Goal: Complete application form

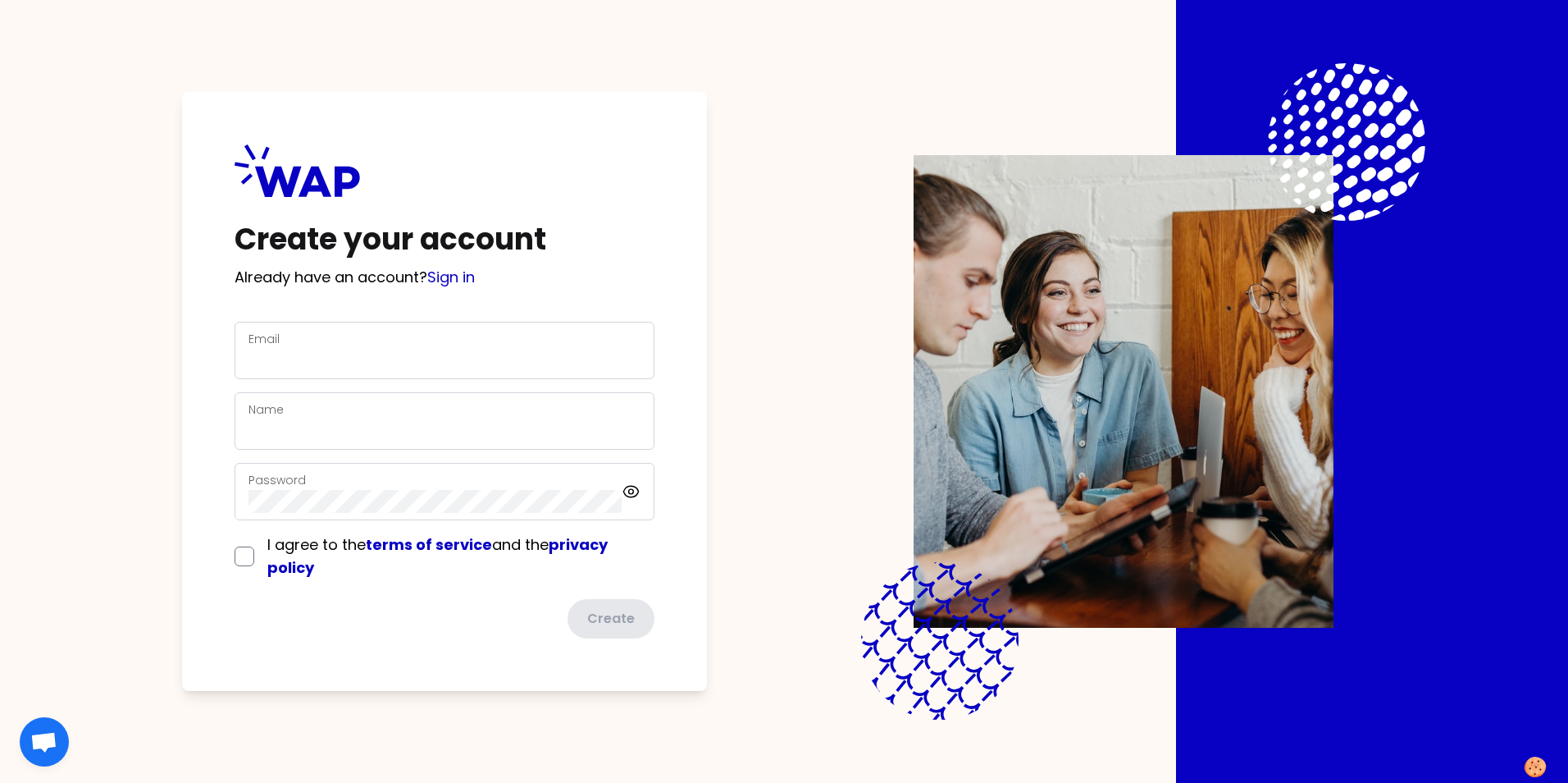
click at [358, 344] on div "Email" at bounding box center [444, 350] width 392 height 43
type input "g"
type input "george.gao@somfy.com"
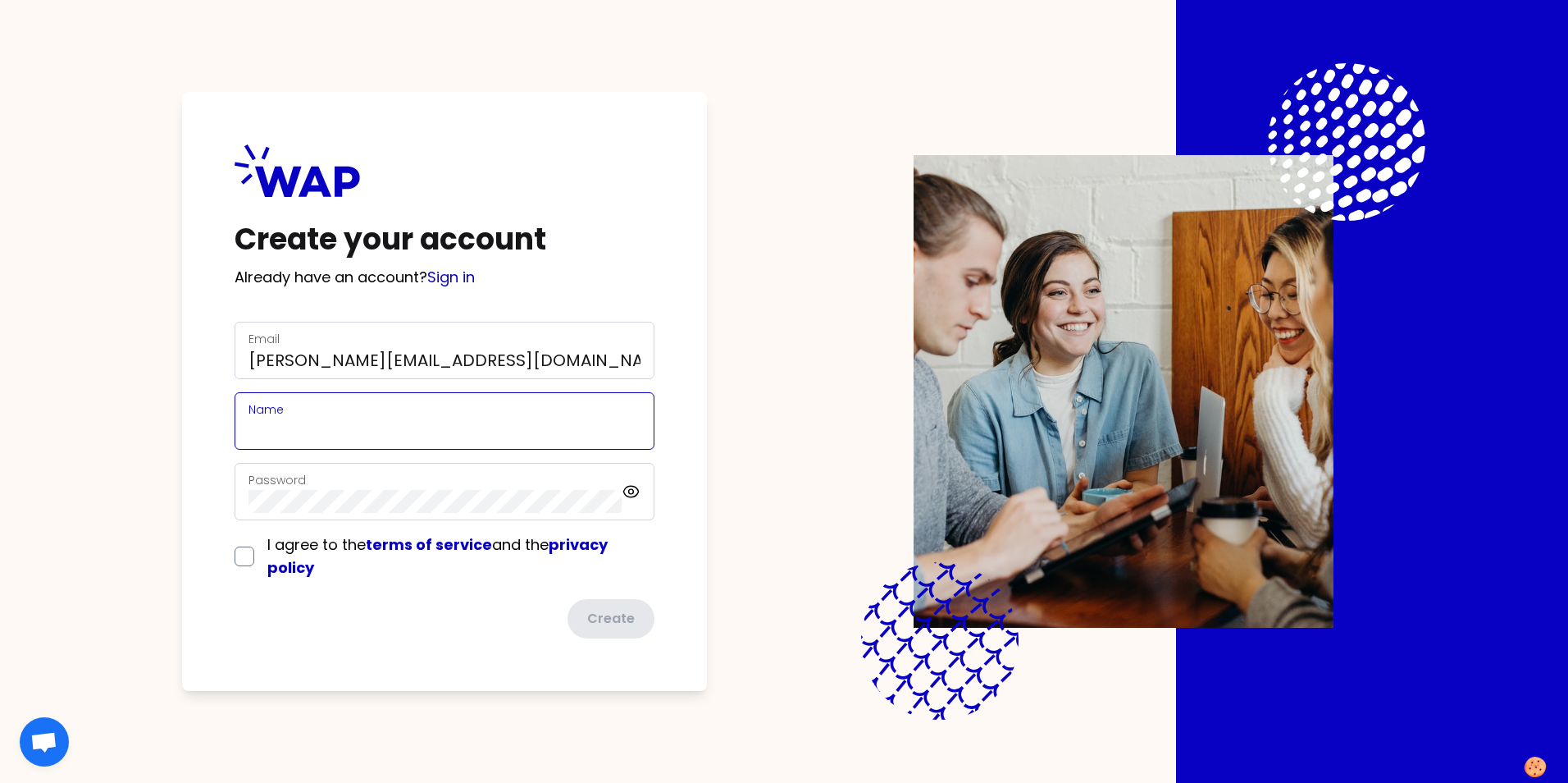
click at [316, 430] on input "Name" at bounding box center [444, 431] width 392 height 23
type input "[PERSON_NAME]"
click at [313, 488] on div "Password" at bounding box center [434, 491] width 373 height 43
click at [636, 494] on div "Password" at bounding box center [444, 492] width 420 height 58
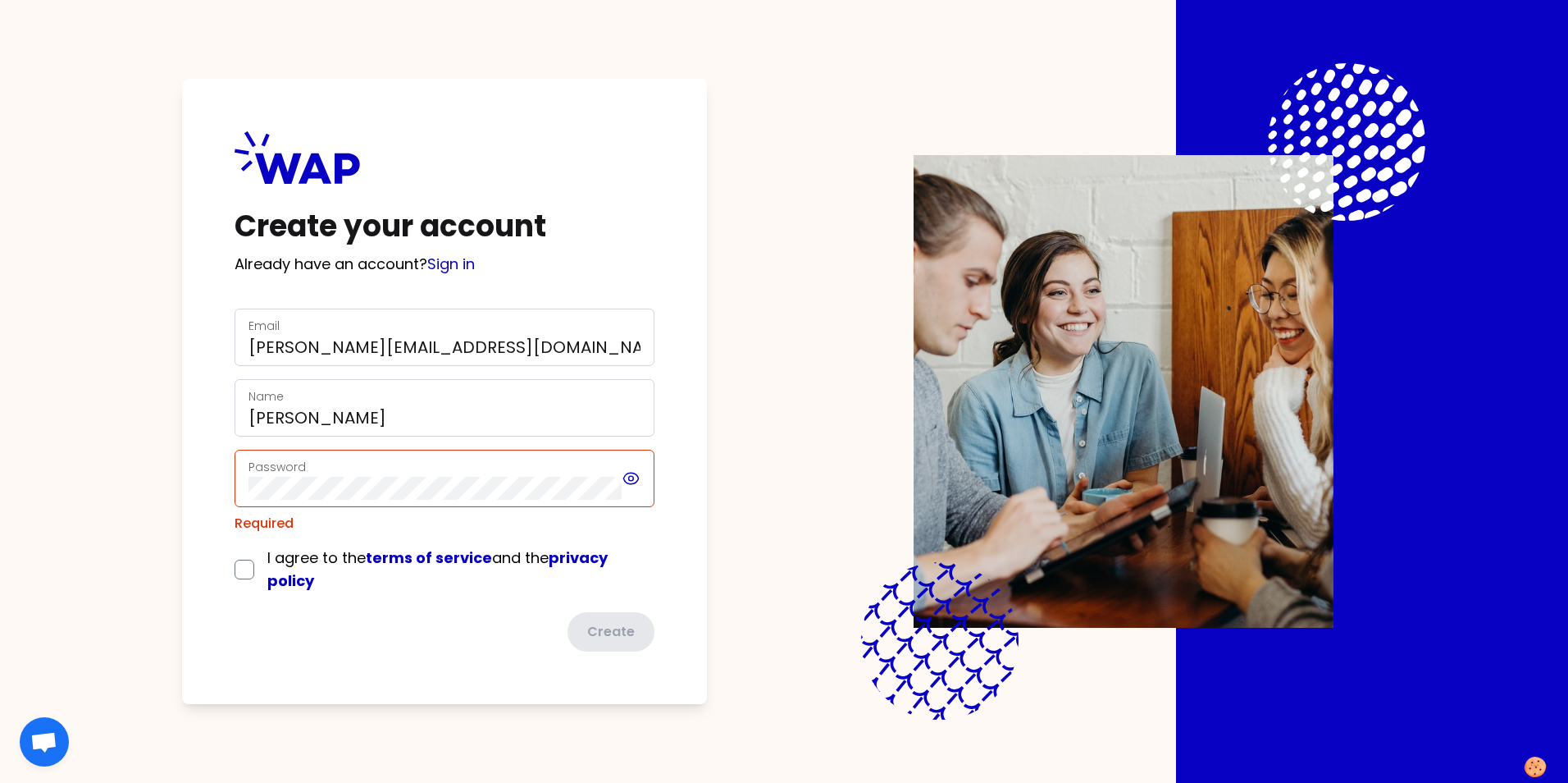
click at [632, 481] on icon at bounding box center [631, 477] width 5 height 5
click at [326, 470] on div "Password" at bounding box center [434, 477] width 373 height 43
click at [637, 482] on icon at bounding box center [631, 478] width 19 height 20
click at [239, 471] on div "Password" at bounding box center [444, 478] width 420 height 58
click at [274, 467] on label "Password" at bounding box center [277, 466] width 58 height 16
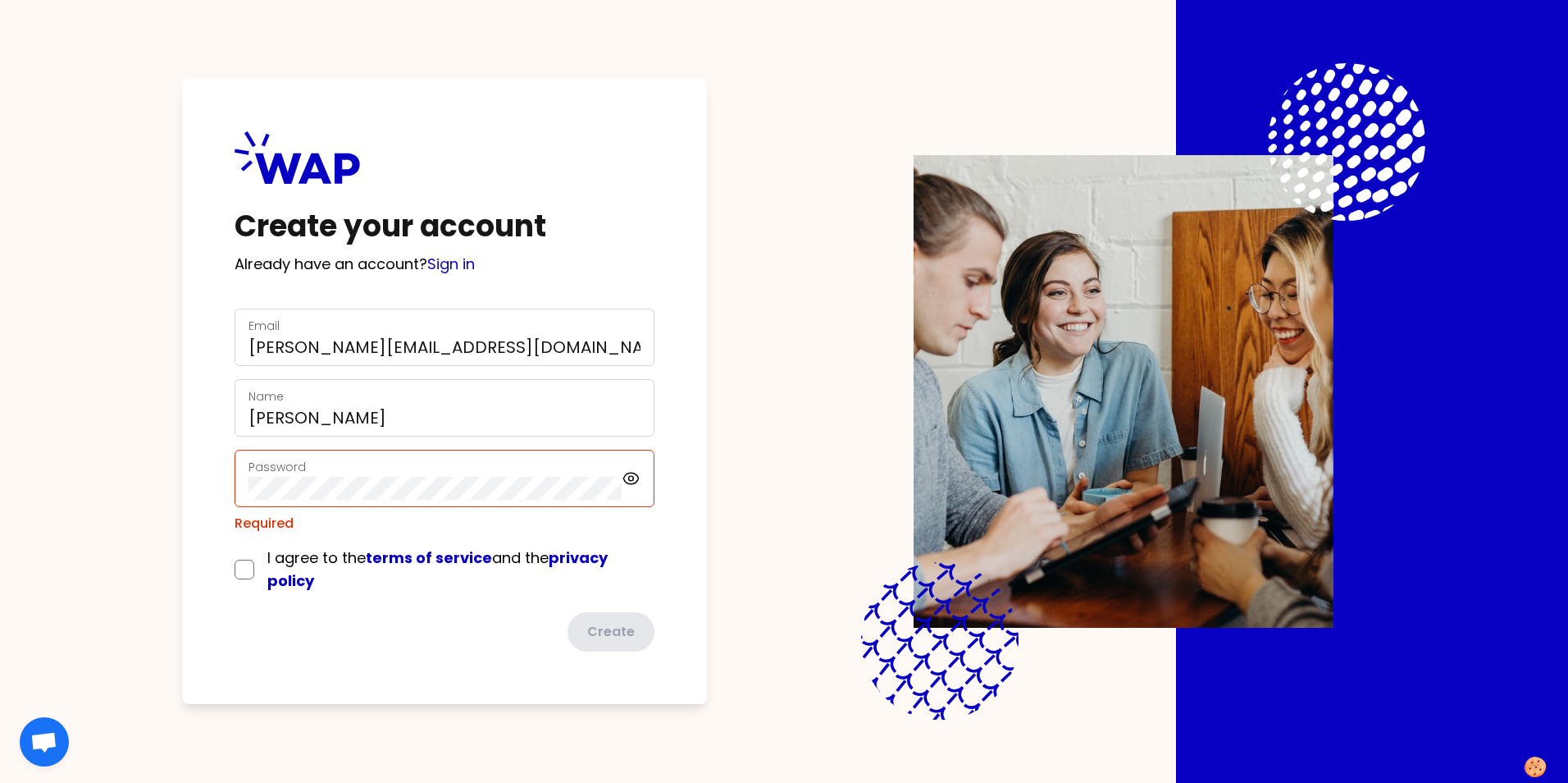
click at [297, 466] on label "Password" at bounding box center [277, 466] width 58 height 16
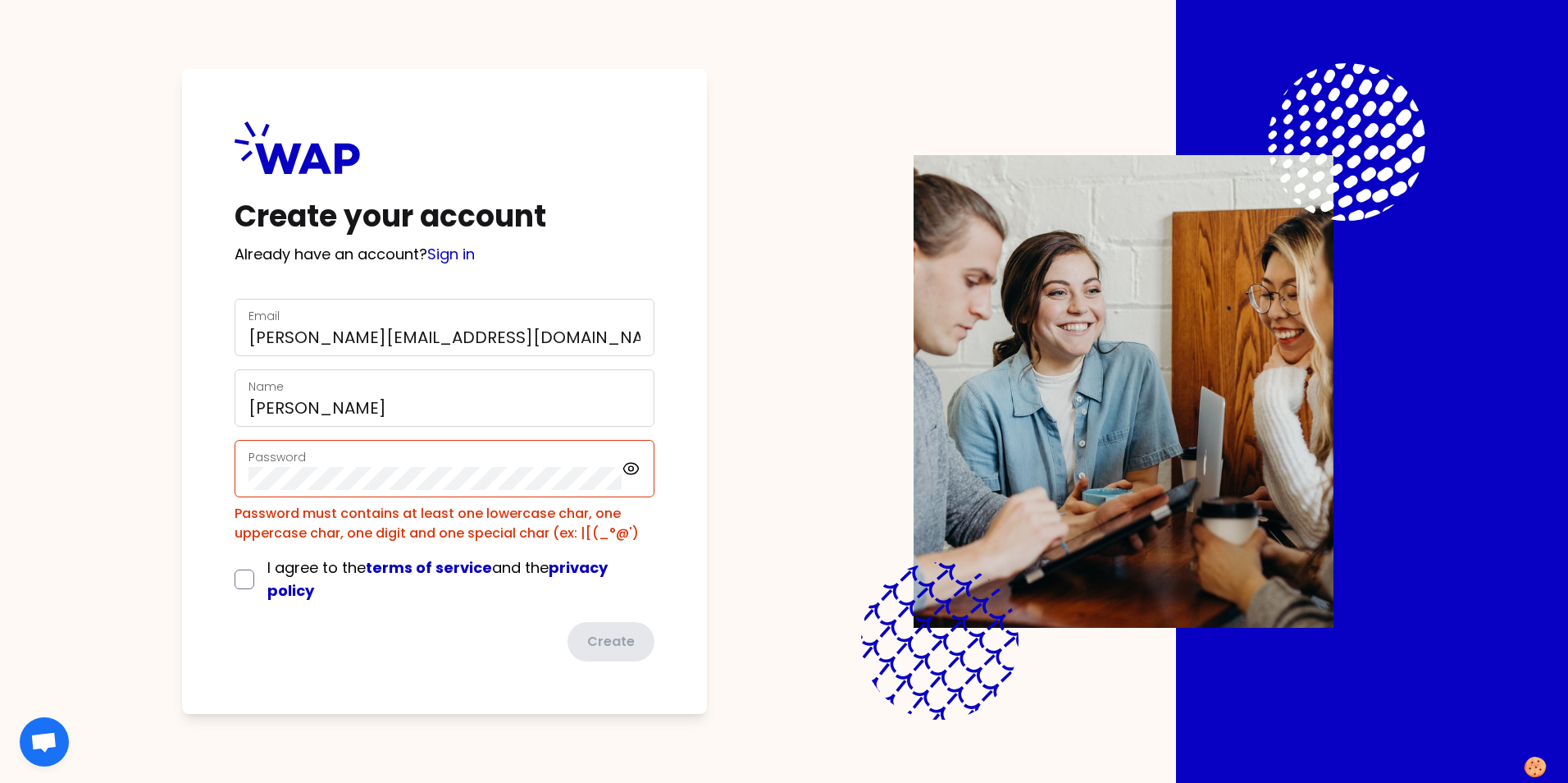
click at [204, 668] on div "Create your account Already have an account? Sign in Email george.gao@somfy.com…" at bounding box center [444, 391] width 525 height 644
drag, startPoint x: 339, startPoint y: 531, endPoint x: 307, endPoint y: 531, distance: 32.0
click at [307, 531] on div "Password must contains at least one lowercase char, one uppercase char, one dig…" at bounding box center [444, 523] width 420 height 39
drag, startPoint x: 307, startPoint y: 531, endPoint x: 415, endPoint y: 650, distance: 160.7
click at [414, 660] on div "Create" at bounding box center [444, 641] width 420 height 39
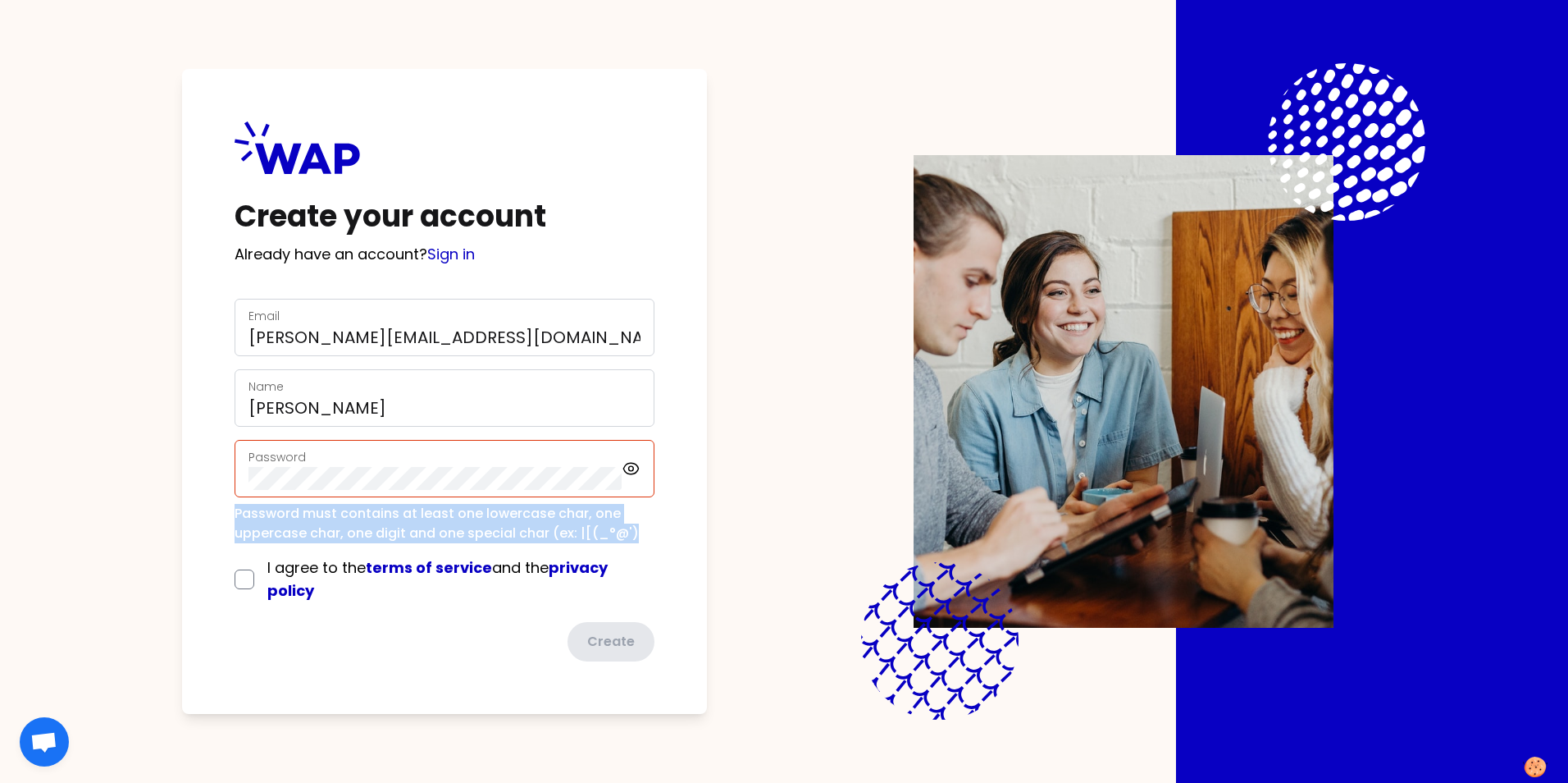
drag, startPoint x: 639, startPoint y: 533, endPoint x: 230, endPoint y: 517, distance: 409.3
click at [230, 517] on div "Create your account Already have an account? Sign in Email george.gao@somfy.com…" at bounding box center [444, 391] width 525 height 644
copy div "Password must contains at least one lowercase char, one uppercase char, one dig…"
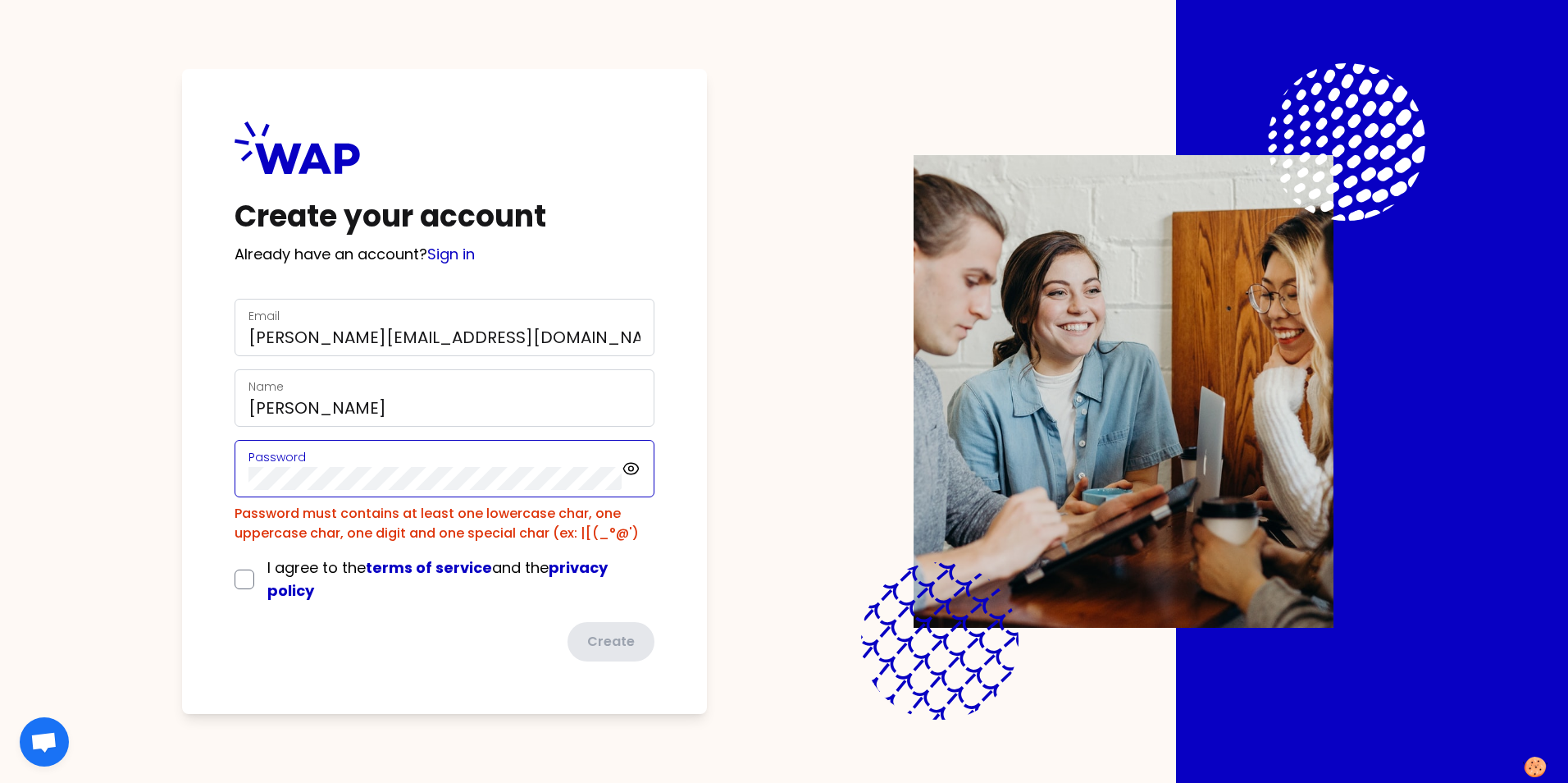
click at [197, 478] on div "Create your account Already have an account? Sign in Email george.gao@somfy.com…" at bounding box center [444, 391] width 525 height 644
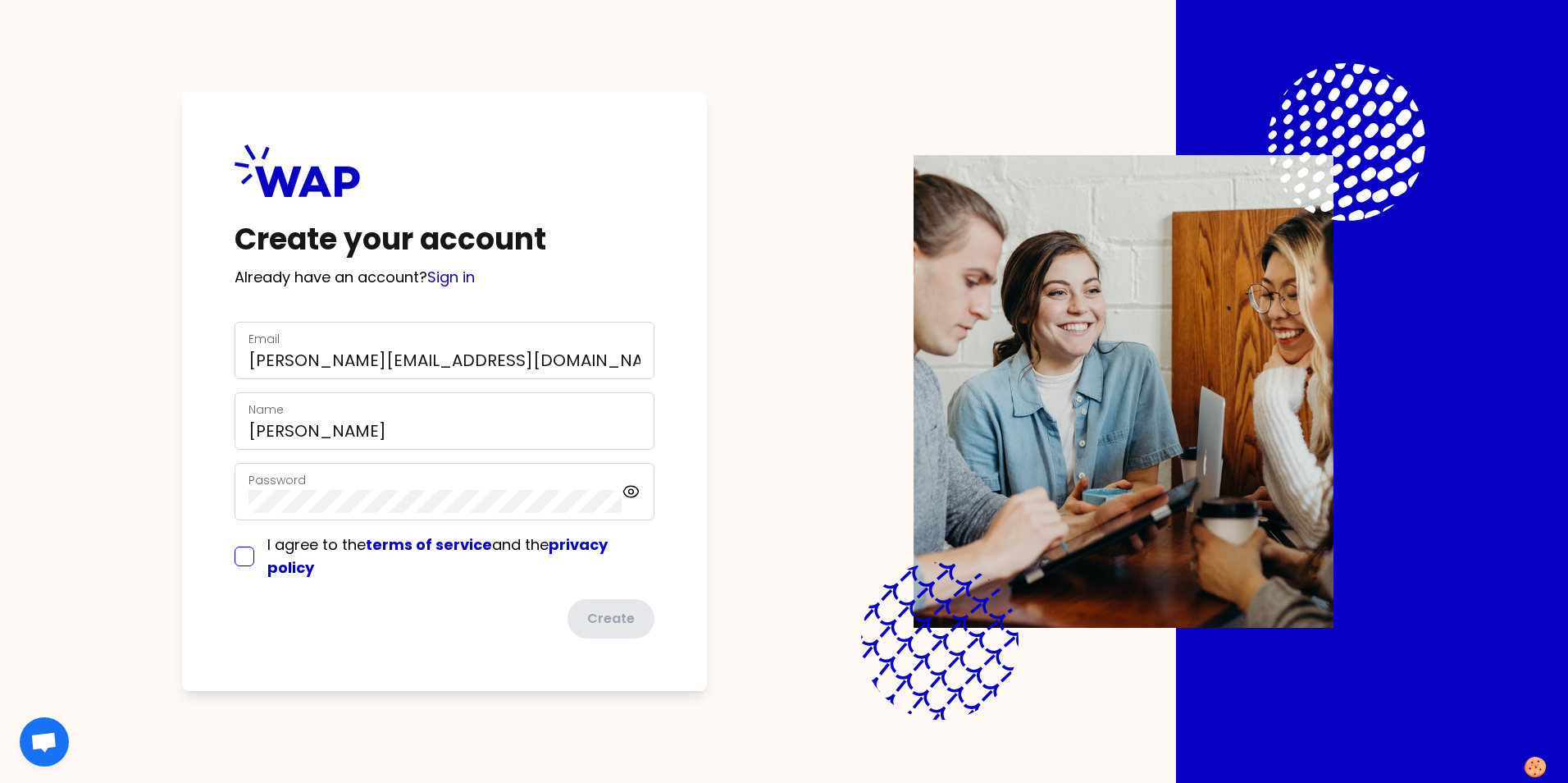
click at [247, 560] on input "checkbox" at bounding box center [244, 556] width 20 height 20
checkbox input "true"
click at [238, 500] on div "Password" at bounding box center [444, 490] width 420 height 58
click at [632, 487] on icon at bounding box center [631, 489] width 5 height 5
click at [628, 492] on icon at bounding box center [631, 490] width 19 height 20
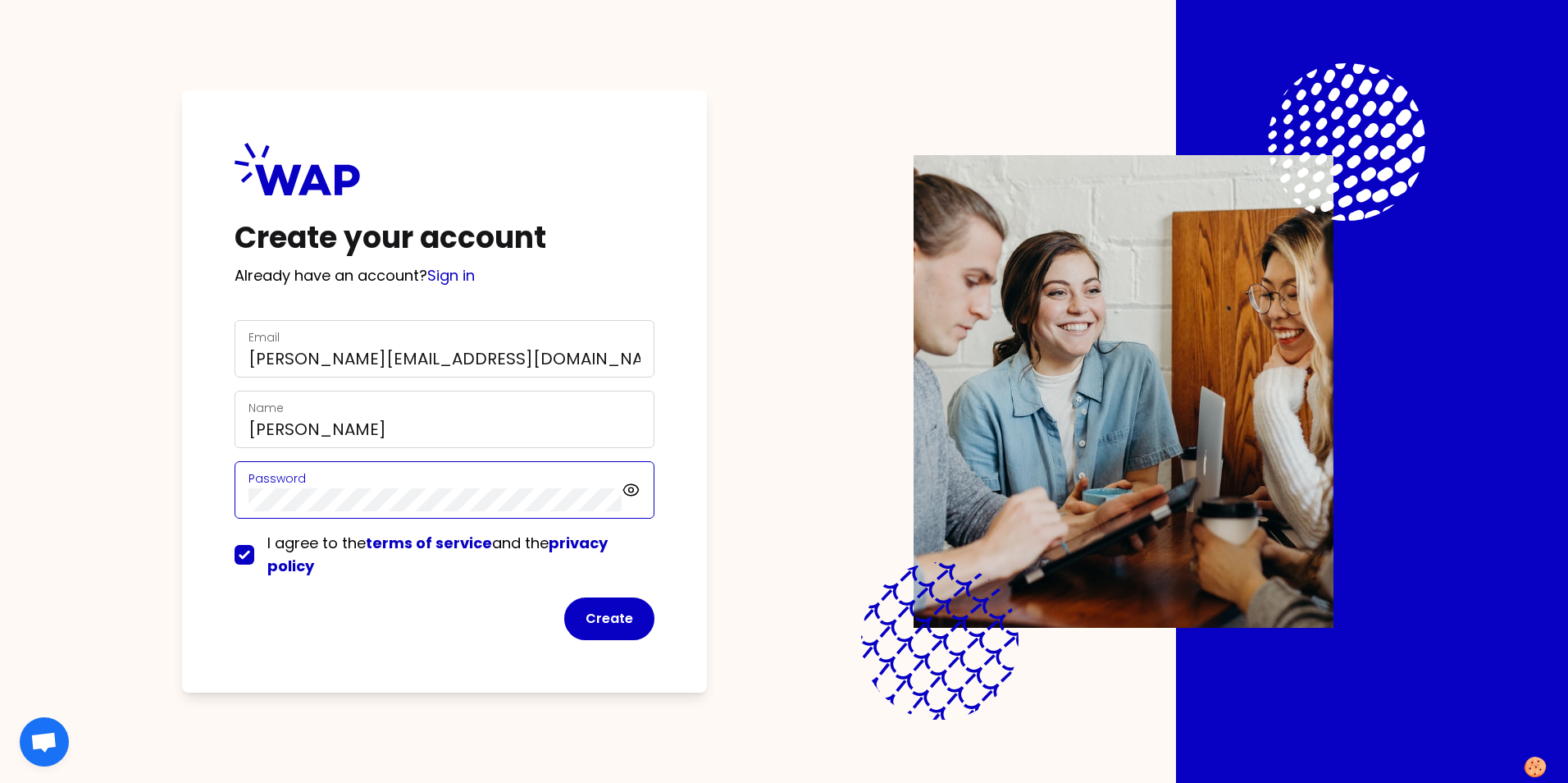
click at [95, 501] on div "Create your account Already have an account? Sign in Email george.gao@somfy.com…" at bounding box center [784, 391] width 1568 height 783
click at [206, 644] on div "Create your account Already have an account? Sign in Email george.gao@somfy.com…" at bounding box center [444, 391] width 525 height 602
click at [613, 606] on button "Create" at bounding box center [609, 618] width 90 height 43
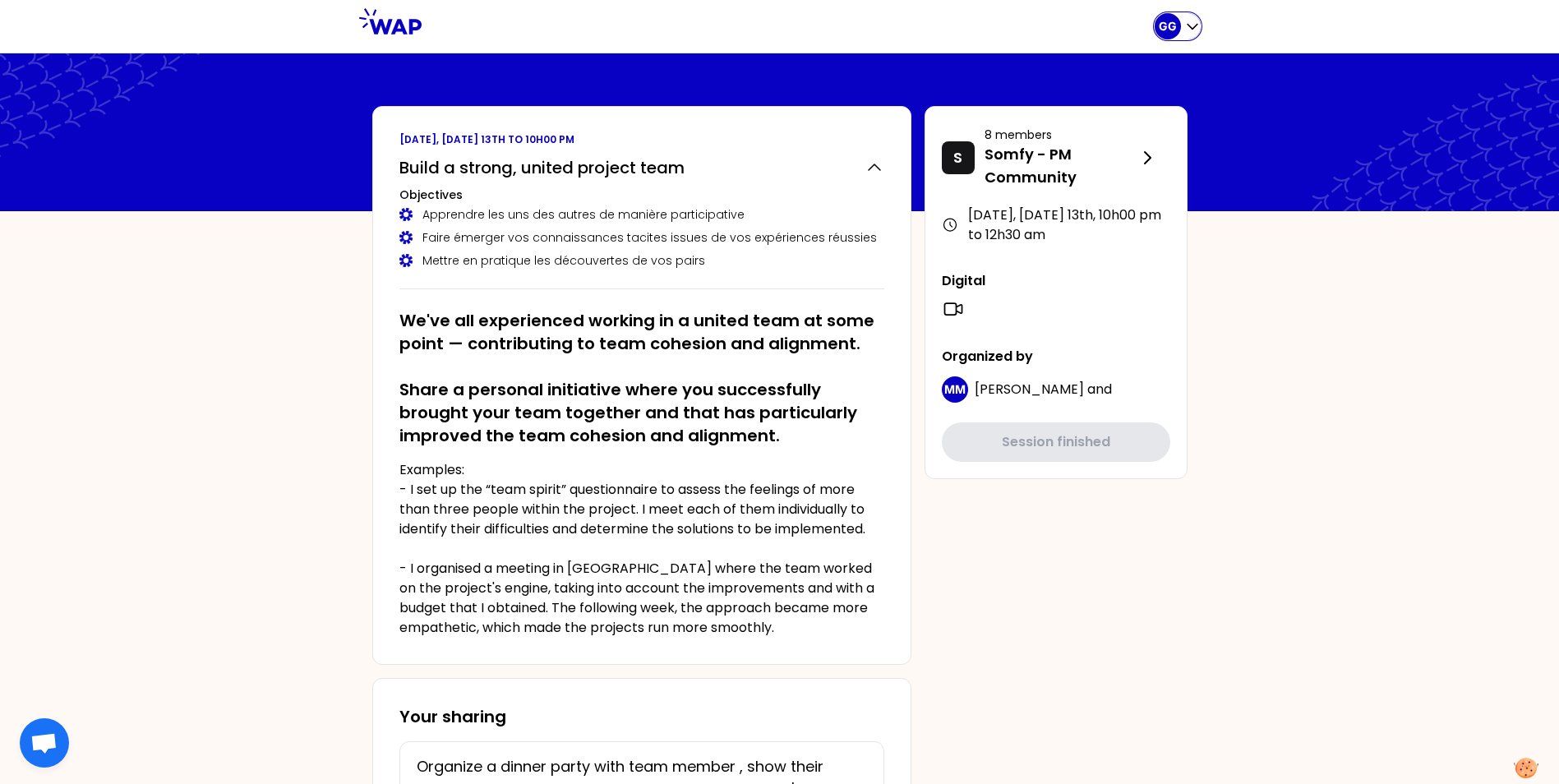
click at [1188, 28] on icon "button" at bounding box center [1192, 26] width 16 height 16
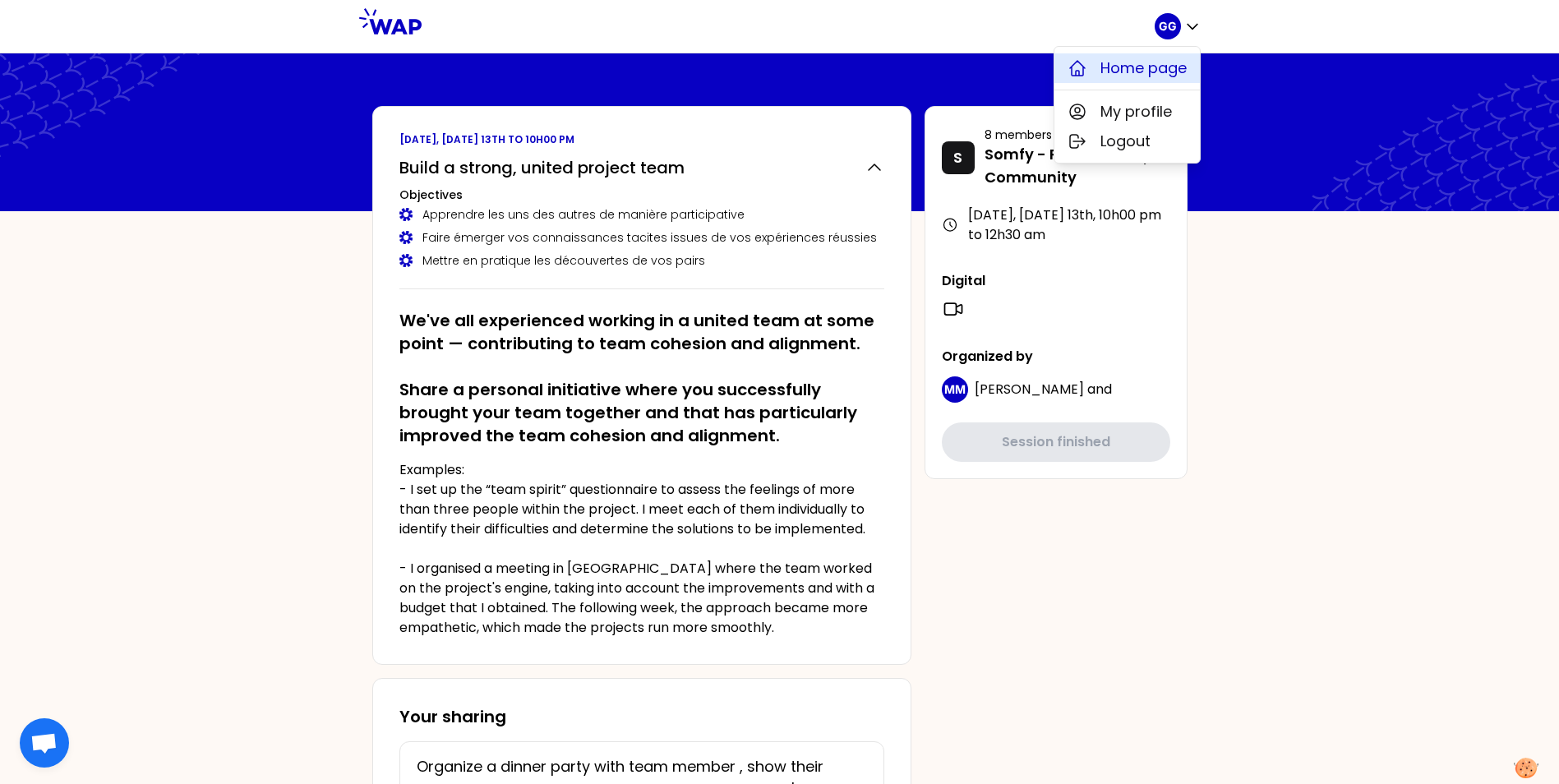
click at [1153, 66] on span "Home page" at bounding box center [1143, 68] width 87 height 23
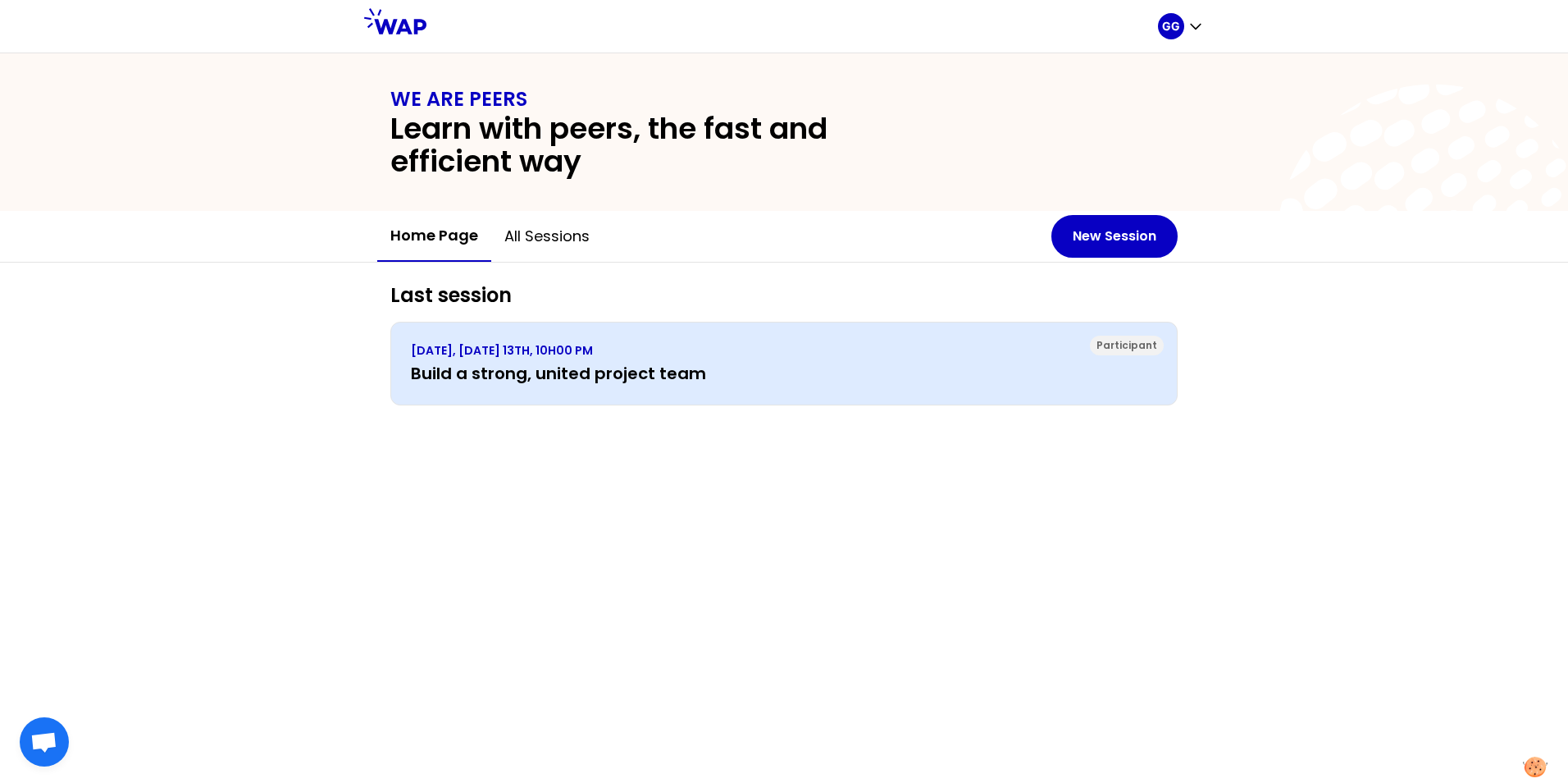
click at [644, 354] on p "[DATE], [DATE] 13TH, 10H00 PM" at bounding box center [784, 349] width 747 height 16
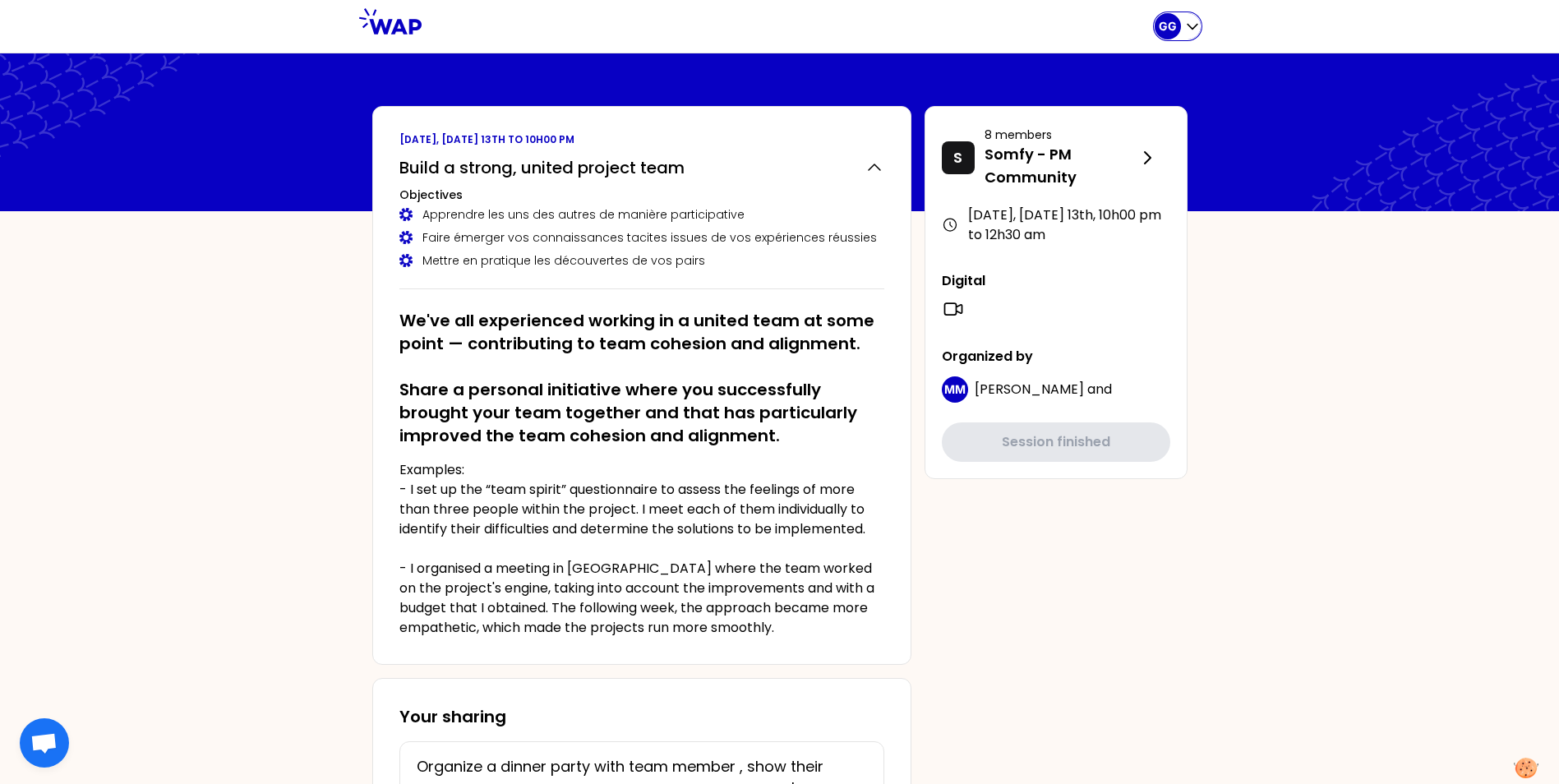
click at [1194, 29] on icon "button" at bounding box center [1192, 26] width 16 height 16
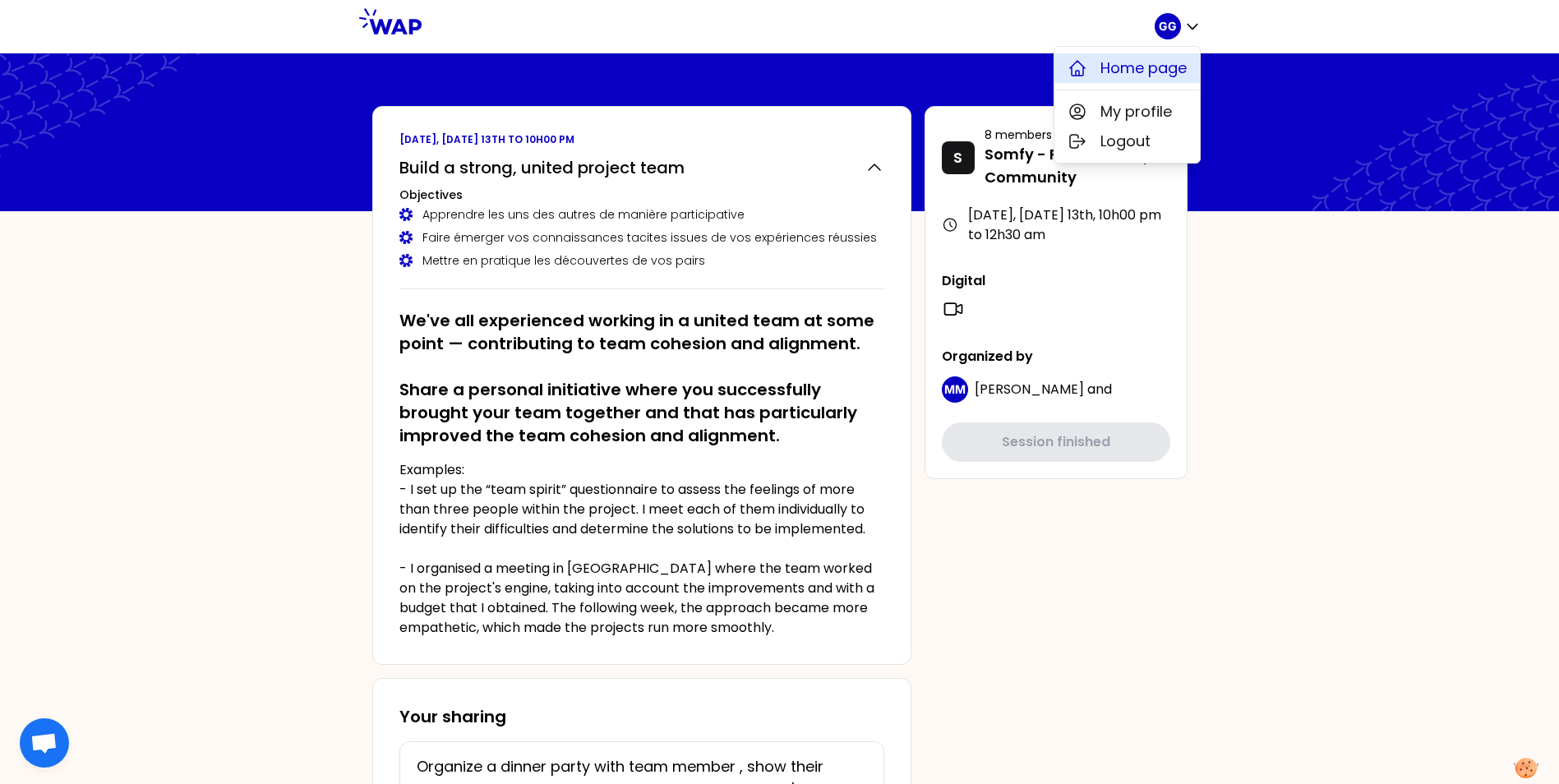
click at [1150, 73] on span "Home page" at bounding box center [1143, 68] width 87 height 23
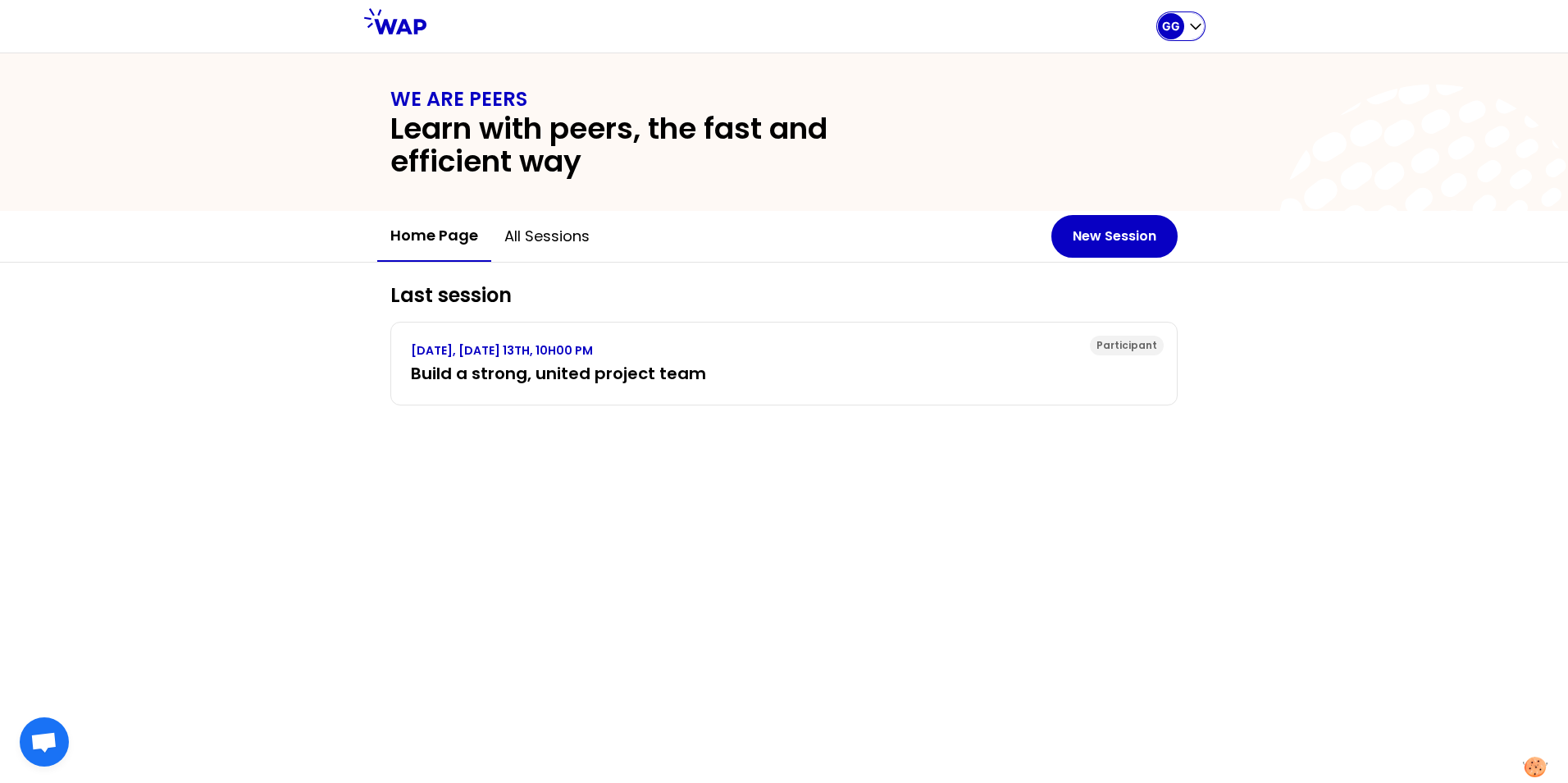
click at [1178, 21] on p "GG" at bounding box center [1171, 26] width 18 height 16
click at [1164, 113] on span "My profile" at bounding box center [1138, 111] width 71 height 23
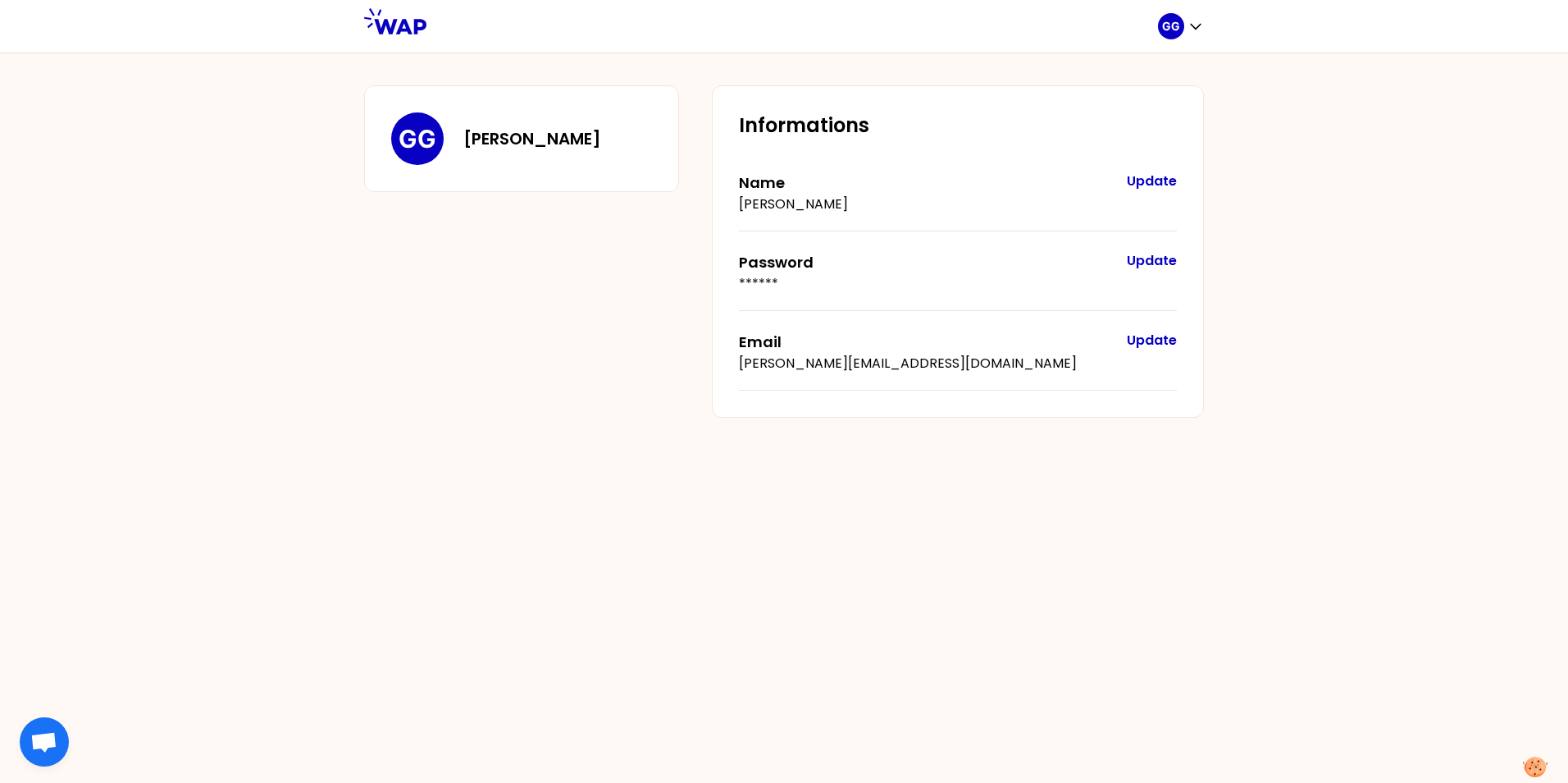
click at [490, 384] on div "[PERSON_NAME] Informations Name [PERSON_NAME] Update Password ****** Update Ema…" at bounding box center [784, 252] width 839 height 332
click at [1182, 28] on div "GG" at bounding box center [1171, 27] width 27 height 27
click at [1140, 74] on span "Home page" at bounding box center [1146, 68] width 86 height 23
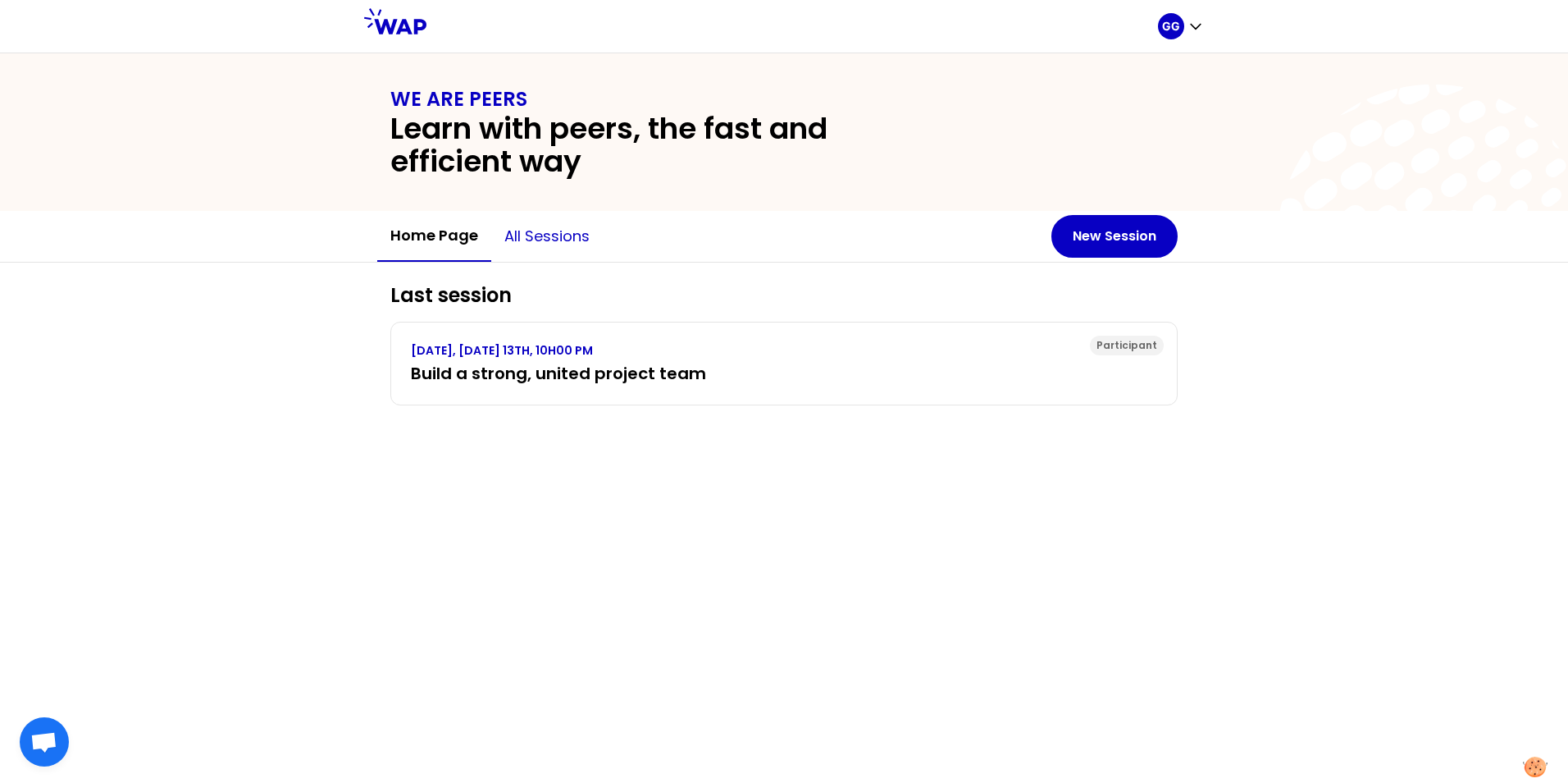
click at [537, 243] on button "All sessions" at bounding box center [547, 236] width 112 height 49
